Goal: Task Accomplishment & Management: Complete application form

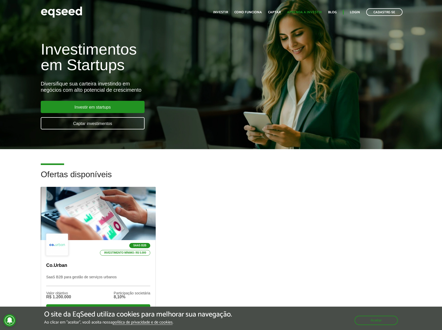
drag, startPoint x: 291, startPoint y: 221, endPoint x: 315, endPoint y: 13, distance: 209.1
drag, startPoint x: 278, startPoint y: 222, endPoint x: 277, endPoint y: 203, distance: 18.5
click at [277, 221] on div "SaaS B2B Investimento mínimo: R$ 5.000 Co.Urban SaaS B2B para gestão de serviço…" at bounding box center [221, 261] width 368 height 148
click at [113, 110] on link "Investir em startups" at bounding box center [93, 107] width 104 height 12
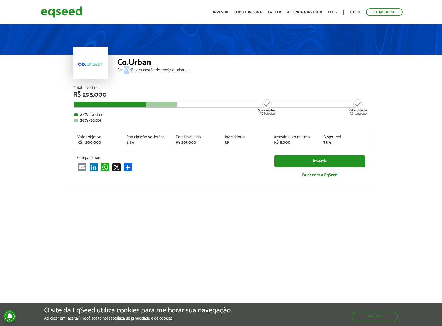
drag, startPoint x: 124, startPoint y: 71, endPoint x: 130, endPoint y: 71, distance: 6.8
click at [130, 71] on div "SaaS B2B para gestão de serviços urbanos" at bounding box center [243, 70] width 252 height 4
click at [134, 71] on div "SaaS B2B para gestão de serviços urbanos" at bounding box center [243, 70] width 252 height 4
click at [140, 69] on div "SaaS B2B para gestão de serviços urbanos" at bounding box center [243, 70] width 252 height 4
click at [146, 69] on div "SaaS B2B para gestão de serviços urbanos" at bounding box center [243, 70] width 252 height 4
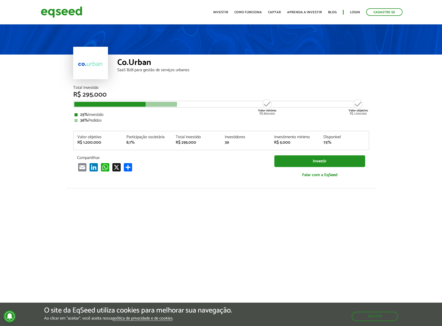
click at [146, 69] on div "SaaS B2B para gestão de serviços urbanos" at bounding box center [243, 70] width 252 height 4
click at [160, 68] on div "SaaS B2B para gestão de serviços urbanos" at bounding box center [243, 70] width 252 height 4
drag, startPoint x: 169, startPoint y: 69, endPoint x: 181, endPoint y: 69, distance: 11.7
click at [174, 69] on div "SaaS B2B para gestão de serviços urbanos" at bounding box center [243, 70] width 252 height 4
click at [183, 69] on div "SaaS B2B para gestão de serviços urbanos" at bounding box center [243, 70] width 252 height 4
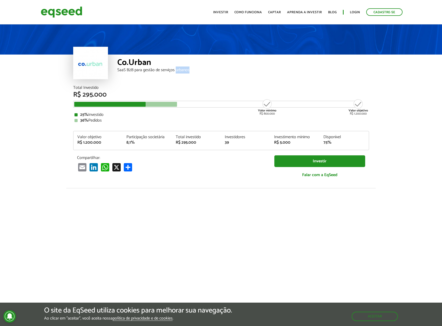
click at [183, 69] on div "SaaS B2B para gestão de serviços urbanos" at bounding box center [243, 70] width 252 height 4
click at [186, 71] on div "SaaS B2B para gestão de serviços urbanos" at bounding box center [243, 70] width 252 height 4
drag, startPoint x: 150, startPoint y: 70, endPoint x: 164, endPoint y: 69, distance: 13.5
click at [160, 69] on div "SaaS B2B para gestão de serviços urbanos" at bounding box center [243, 70] width 252 height 4
click at [165, 69] on div "SaaS B2B para gestão de serviços urbanos" at bounding box center [243, 70] width 252 height 4
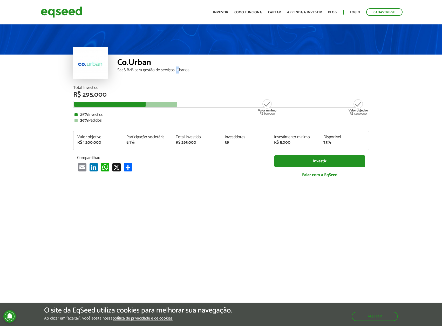
drag, startPoint x: 175, startPoint y: 69, endPoint x: 182, endPoint y: 69, distance: 7.3
click at [179, 69] on div "SaaS B2B para gestão de serviços urbanos" at bounding box center [243, 70] width 252 height 4
click at [182, 69] on div "SaaS B2B para gestão de serviços urbanos" at bounding box center [243, 70] width 252 height 4
click at [87, 87] on div "Total Investido" at bounding box center [221, 88] width 296 height 4
click at [78, 88] on div "Total Investido" at bounding box center [221, 88] width 296 height 4
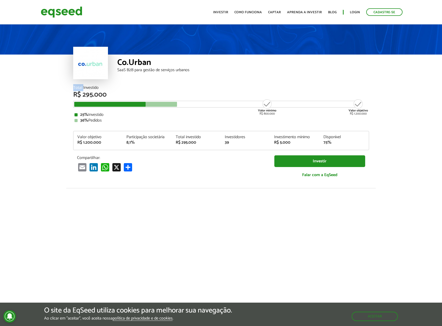
drag, startPoint x: 78, startPoint y: 88, endPoint x: 96, endPoint y: 87, distance: 17.9
click at [81, 87] on div "Total Investido" at bounding box center [221, 88] width 296 height 4
click at [99, 86] on div "Total Investido" at bounding box center [221, 88] width 296 height 4
click at [55, 148] on article "Co.Urban SaaS B2B para gestão de serviços urbanos Total Investido R$ 295.000 Va…" at bounding box center [221, 194] width 442 height 342
drag, startPoint x: 277, startPoint y: 138, endPoint x: 304, endPoint y: 138, distance: 27.8
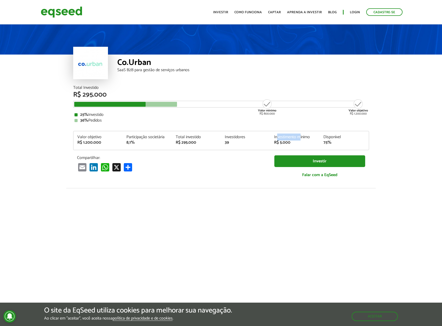
click at [300, 138] on div "Investimento mínimo" at bounding box center [295, 137] width 42 height 4
click at [304, 138] on div "Investimento mínimo" at bounding box center [295, 137] width 42 height 4
click at [288, 142] on div "R$ 5.000" at bounding box center [295, 142] width 42 height 4
click at [295, 139] on div "Investimento mínimo" at bounding box center [295, 137] width 42 height 4
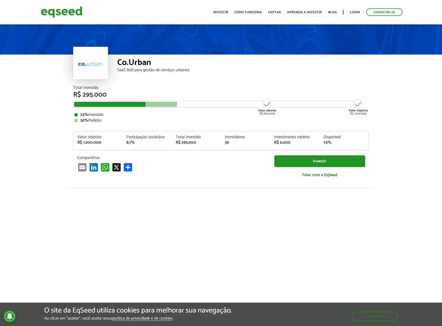
click at [329, 136] on div "Disponível" at bounding box center [344, 137] width 42 height 4
click at [325, 142] on div "75%" at bounding box center [344, 142] width 42 height 4
click at [271, 111] on strong "Valor mínimo" at bounding box center [267, 110] width 18 height 5
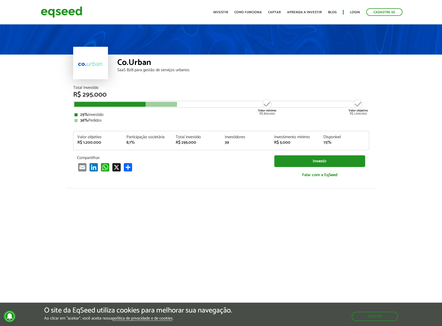
click at [351, 111] on div "Valor objetivo R$ 1.200.000" at bounding box center [358, 107] width 19 height 17
drag, startPoint x: 351, startPoint y: 111, endPoint x: 359, endPoint y: 111, distance: 7.5
click at [355, 111] on div "Valor objetivo R$ 1.200.000" at bounding box center [358, 107] width 19 height 17
click at [376, 111] on article "Co.Urban SaaS B2B para gestão de serviços urbanos Total Investido R$ 295.000 Va…" at bounding box center [221, 194] width 442 height 342
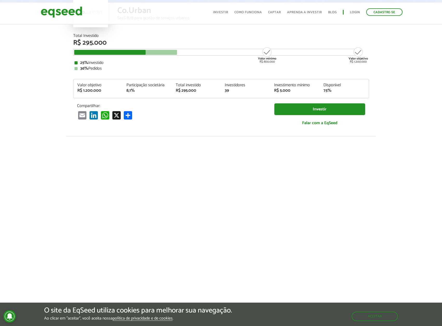
click at [40, 214] on div at bounding box center [221, 224] width 442 height 177
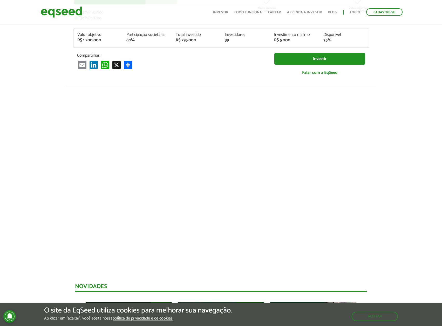
scroll to position [104, 0]
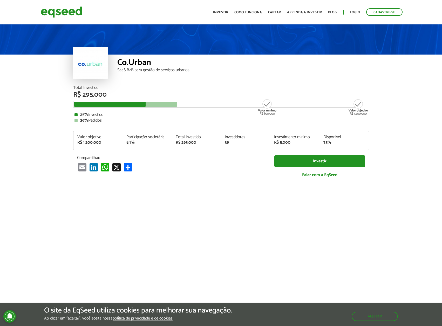
click at [191, 137] on div "Total investido" at bounding box center [197, 137] width 42 height 4
click at [183, 143] on div "R$ 295.000" at bounding box center [197, 142] width 42 height 4
click at [192, 145] on div "R$ 295.000" at bounding box center [197, 142] width 42 height 4
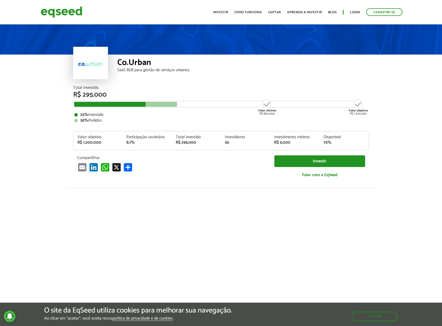
click at [147, 141] on div "8,1%" at bounding box center [147, 142] width 42 height 4
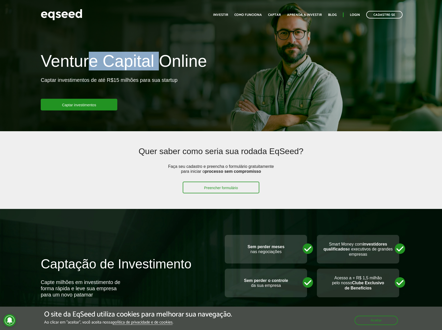
drag, startPoint x: 89, startPoint y: 59, endPoint x: 175, endPoint y: 65, distance: 86.9
click at [171, 64] on h1 "Venture Capital Online" at bounding box center [124, 62] width 166 height 21
click at [194, 66] on h1 "Venture Capital Online" at bounding box center [124, 62] width 166 height 21
click at [74, 65] on h1 "Venture Capital Online" at bounding box center [124, 62] width 166 height 21
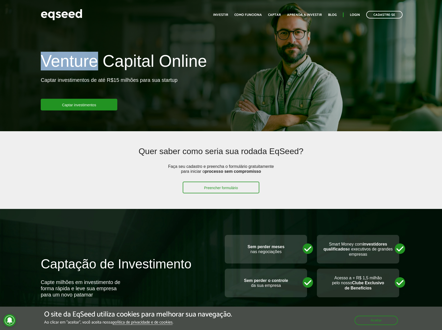
click at [74, 65] on h1 "Venture Capital Online" at bounding box center [124, 62] width 166 height 21
click at [124, 64] on h1 "Venture Capital Online" at bounding box center [124, 62] width 166 height 21
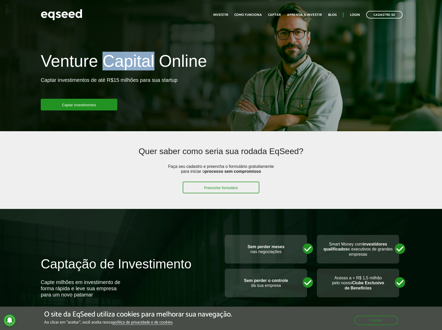
drag, startPoint x: 124, startPoint y: 64, endPoint x: 134, endPoint y: 65, distance: 10.9
click at [126, 64] on h1 "Venture Capital Online" at bounding box center [124, 62] width 166 height 21
click at [206, 62] on h1 "Venture Capital Online" at bounding box center [124, 62] width 166 height 21
click at [198, 60] on h1 "Venture Capital Online" at bounding box center [124, 62] width 166 height 21
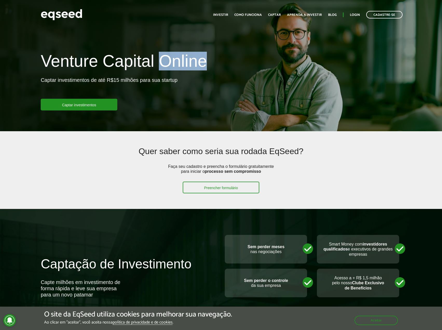
click at [198, 60] on h1 "Venture Capital Online" at bounding box center [124, 62] width 166 height 21
click at [177, 69] on h1 "Venture Capital Online" at bounding box center [124, 62] width 166 height 21
click at [43, 81] on p "Captar investimentos de até R$15 milhões para sua startup" at bounding box center [109, 88] width 137 height 22
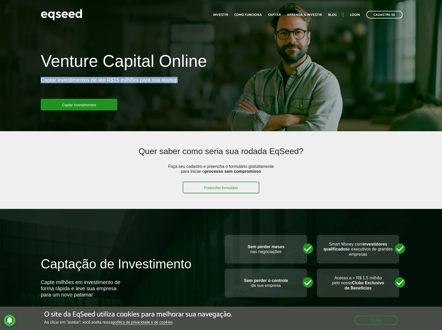
drag, startPoint x: 43, startPoint y: 81, endPoint x: 169, endPoint y: 80, distance: 126.4
click at [169, 80] on p "Captar investimentos de até R$15 milhões para sua startup" at bounding box center [109, 88] width 137 height 22
click at [149, 153] on h2 "Quer saber como seria sua rodada EqSeed?" at bounding box center [221, 155] width 287 height 17
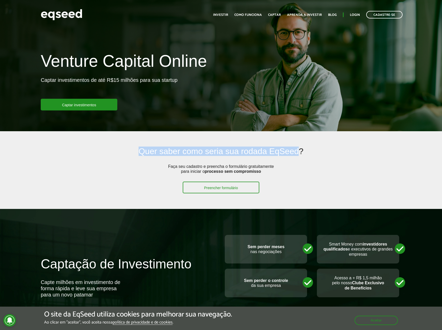
drag, startPoint x: 149, startPoint y: 153, endPoint x: 290, endPoint y: 153, distance: 140.7
click at [288, 154] on h2 "Quer saber como seria sua rodada EqSeed?" at bounding box center [221, 155] width 287 height 17
click at [291, 152] on h2 "Quer saber como seria sua rodada EqSeed?" at bounding box center [221, 155] width 287 height 17
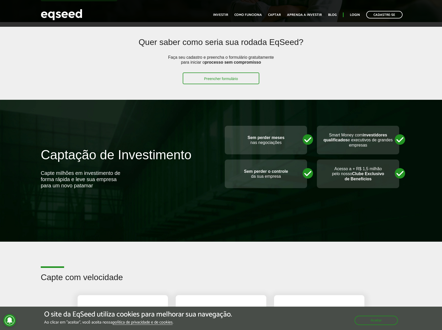
scroll to position [78, 0]
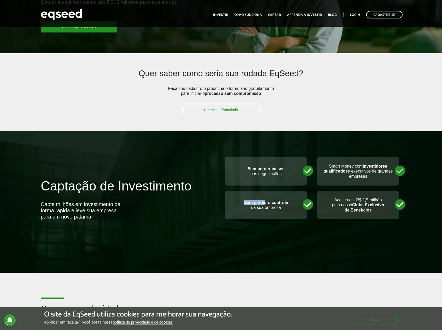
drag, startPoint x: 244, startPoint y: 202, endPoint x: 285, endPoint y: 201, distance: 41.5
click at [268, 201] on strong "Sem perder o controle" at bounding box center [266, 202] width 44 height 4
click at [288, 201] on p "Sem perder o controle da sua empresa" at bounding box center [266, 205] width 72 height 10
click at [259, 208] on p "Sem perder o controle da sua empresa" at bounding box center [266, 205] width 72 height 10
drag, startPoint x: 259, startPoint y: 208, endPoint x: 275, endPoint y: 208, distance: 16.4
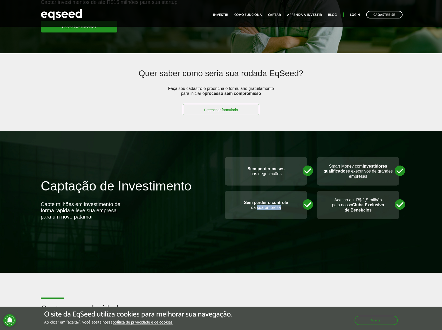
click at [274, 208] on p "Sem perder o controle da sua empresa" at bounding box center [266, 205] width 72 height 10
click at [275, 208] on p "Sem perder o controle da sua empresa" at bounding box center [266, 205] width 72 height 10
click at [337, 199] on p "Acesso a + R$ 1,5 milhão pelo nosso Clube Exclusivo de Benefícios" at bounding box center [358, 204] width 72 height 15
drag, startPoint x: 338, startPoint y: 199, endPoint x: 382, endPoint y: 201, distance: 44.2
click at [382, 201] on p "Acesso a + R$ 1,5 milhão pelo nosso Clube Exclusivo de Benefícios" at bounding box center [358, 204] width 72 height 15
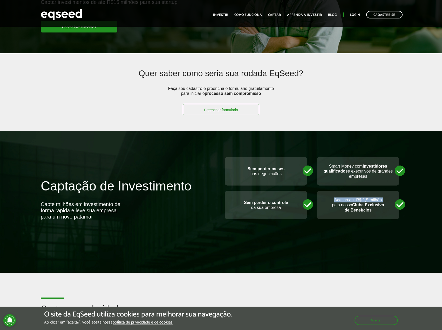
click at [382, 201] on p "Acesso a + R$ 1,5 milhão pelo nosso Clube Exclusivo de Benefícios" at bounding box center [358, 204] width 72 height 15
click at [349, 209] on strong "Clube Exclusivo de Benefícios" at bounding box center [365, 206] width 40 height 9
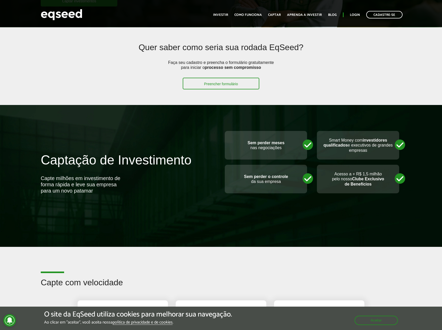
scroll to position [0, 0]
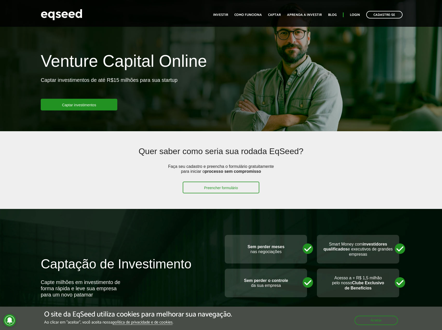
drag, startPoint x: 12, startPoint y: 217, endPoint x: 22, endPoint y: 67, distance: 150.6
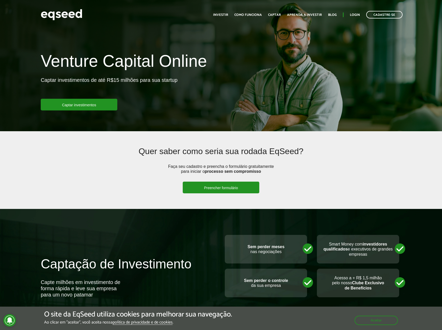
click at [235, 189] on link "Preencher formulário" at bounding box center [221, 187] width 77 height 12
